Goal: Information Seeking & Learning: Check status

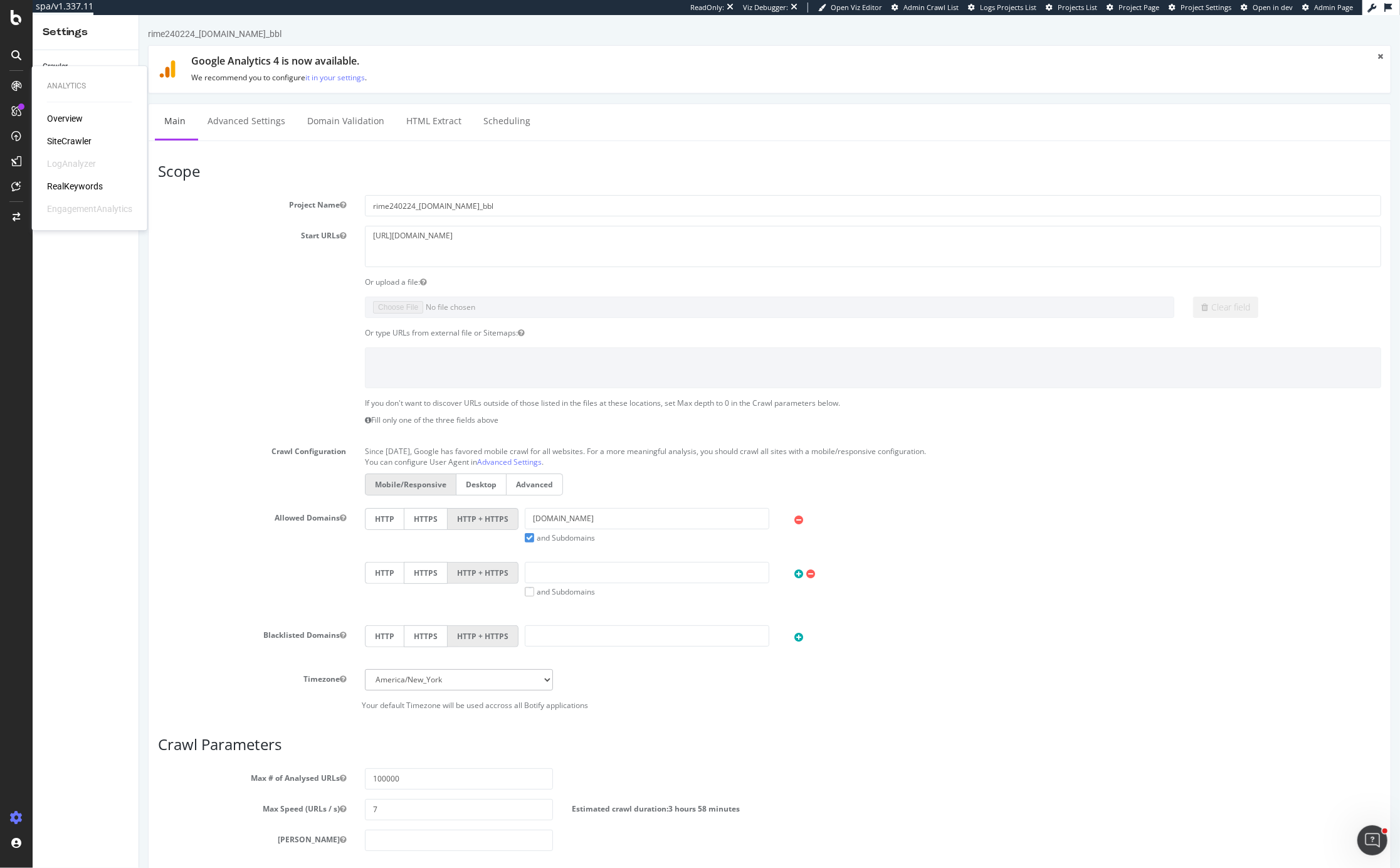
click at [65, 127] on div "Overview SiteCrawler LogAnalyzer RealKeywords EngagementAnalytics" at bounding box center [90, 164] width 85 height 103
click at [65, 124] on div "Overview" at bounding box center [65, 118] width 36 height 12
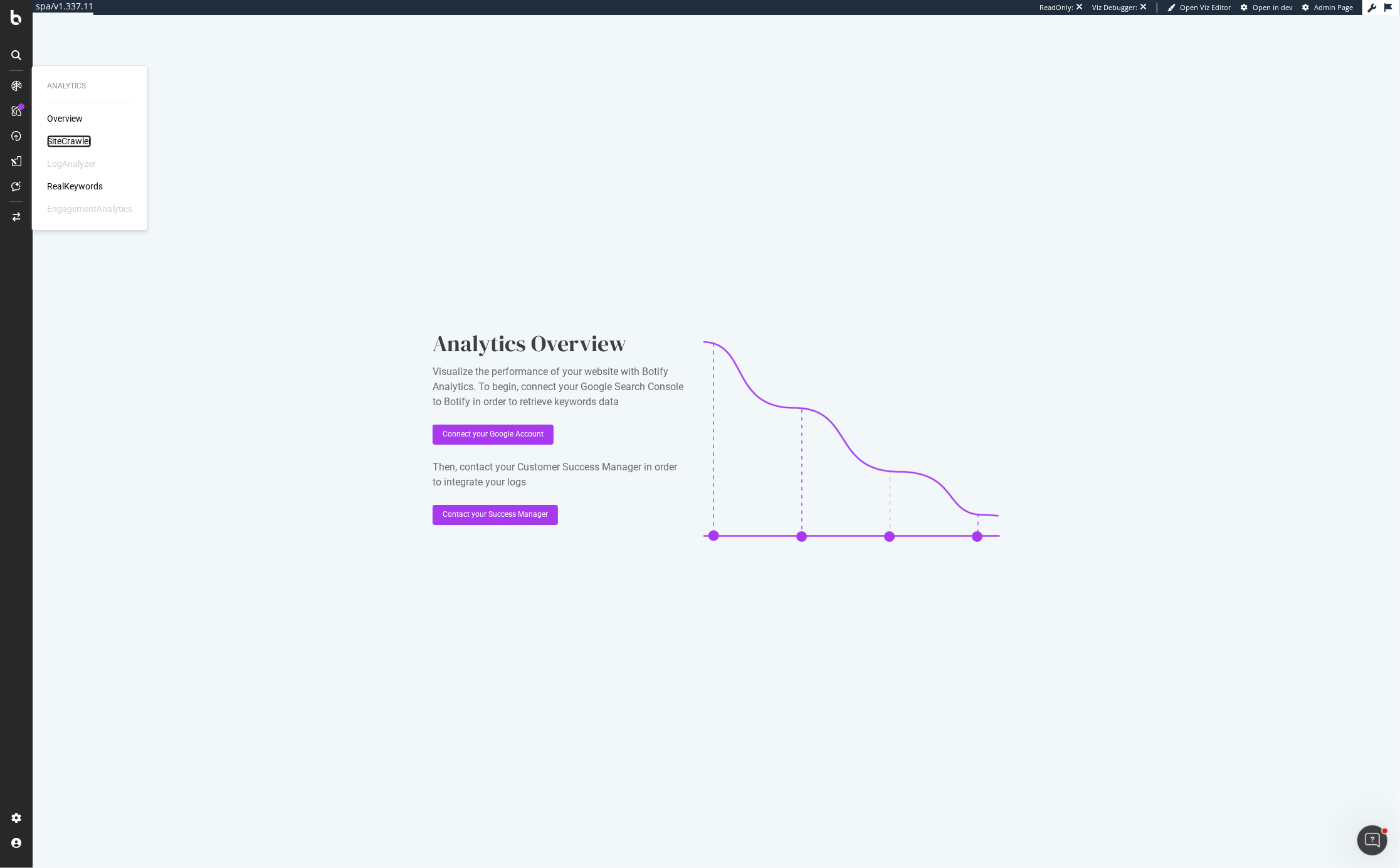
click at [72, 144] on div "SiteCrawler" at bounding box center [69, 141] width 45 height 12
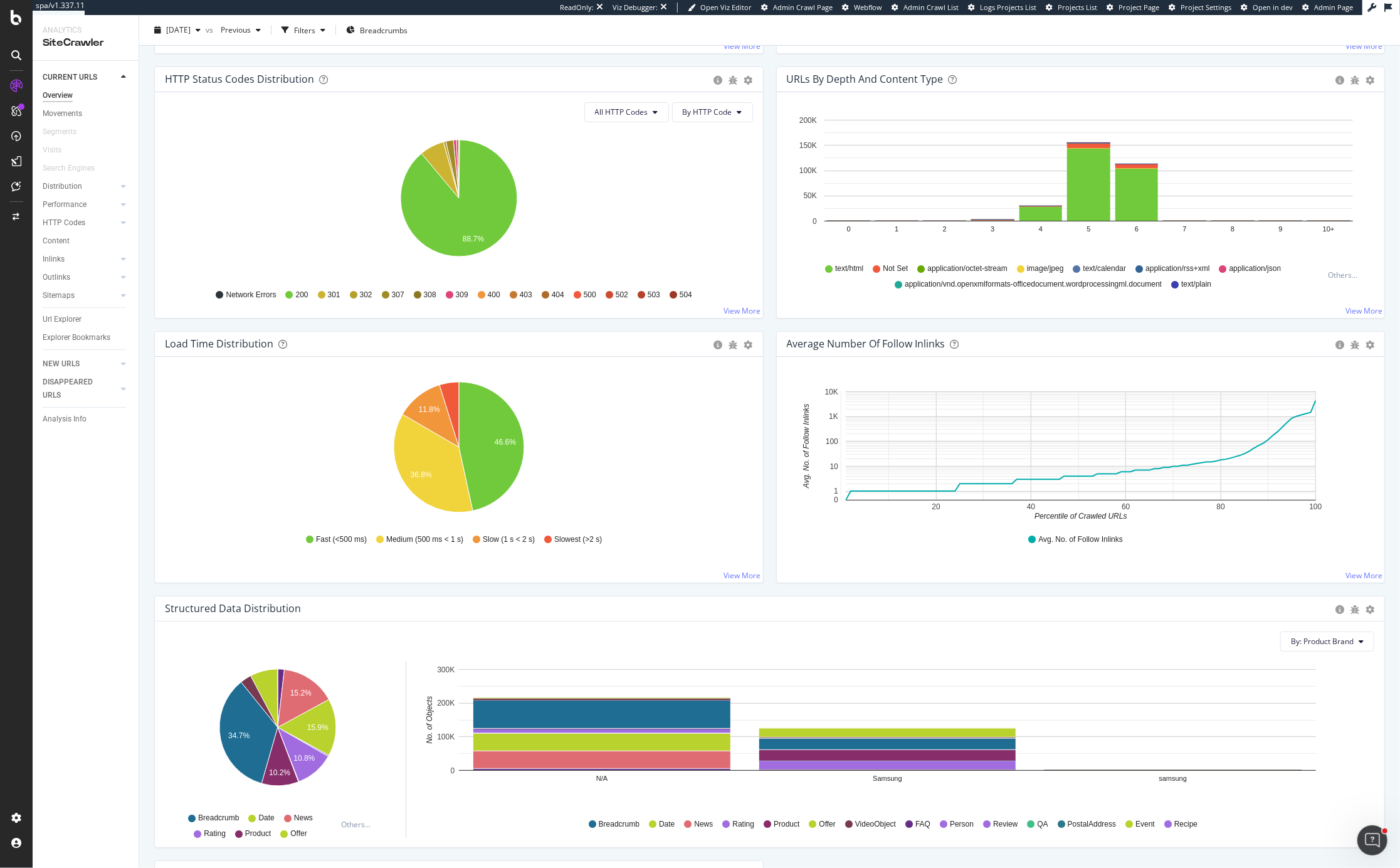
scroll to position [969, 0]
